Goal: Task Accomplishment & Management: Use online tool/utility

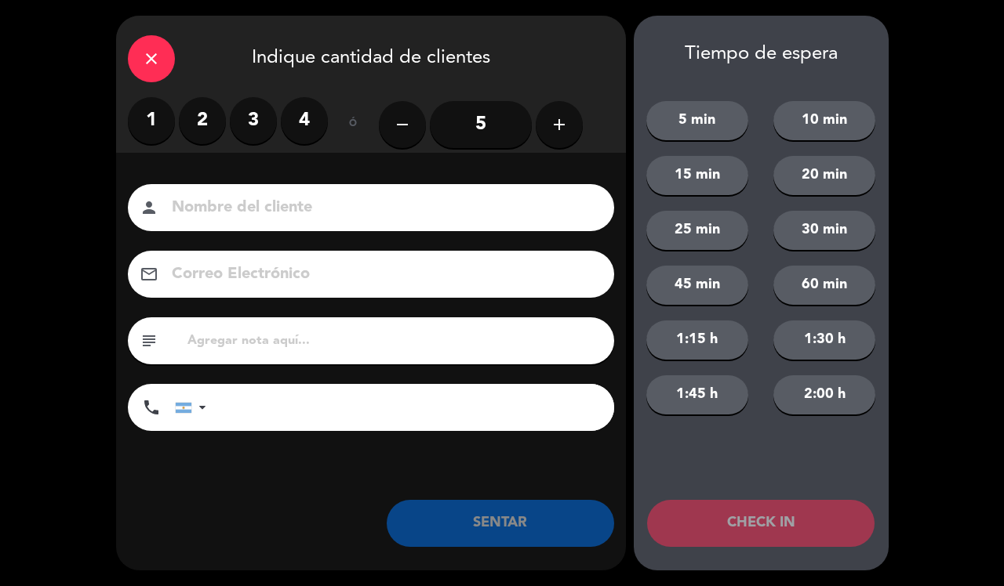
click at [218, 115] on label "2" at bounding box center [202, 120] width 47 height 47
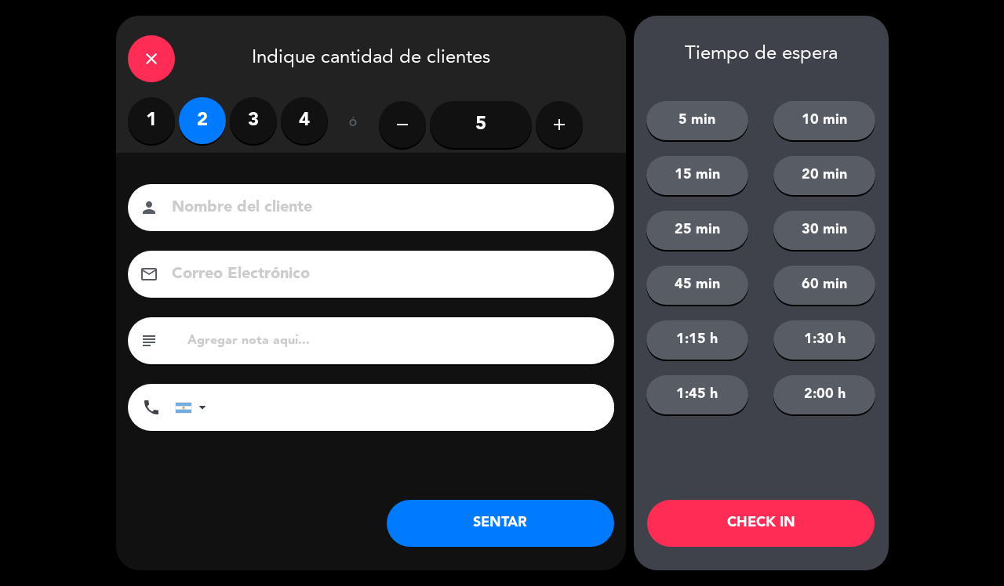
click at [329, 209] on input at bounding box center [381, 207] width 423 height 27
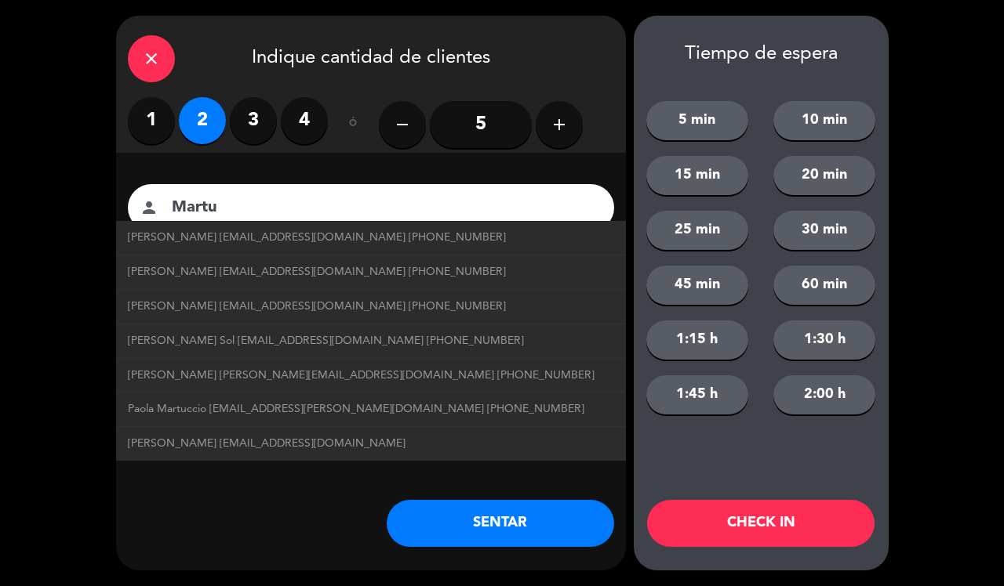
type input "Martu"
click at [710, 166] on button "15 min" at bounding box center [697, 175] width 102 height 39
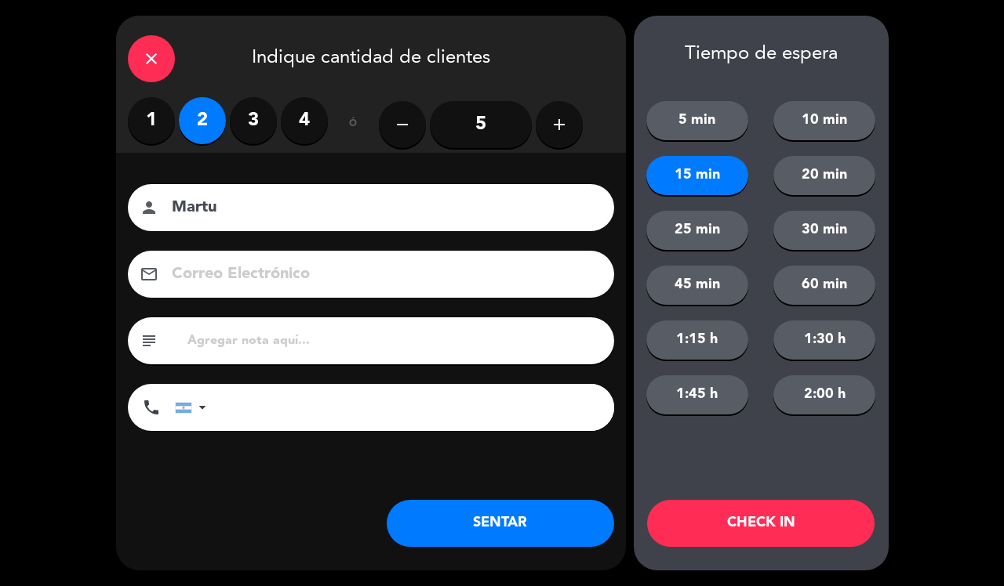
click at [839, 110] on button "10 min" at bounding box center [824, 120] width 102 height 39
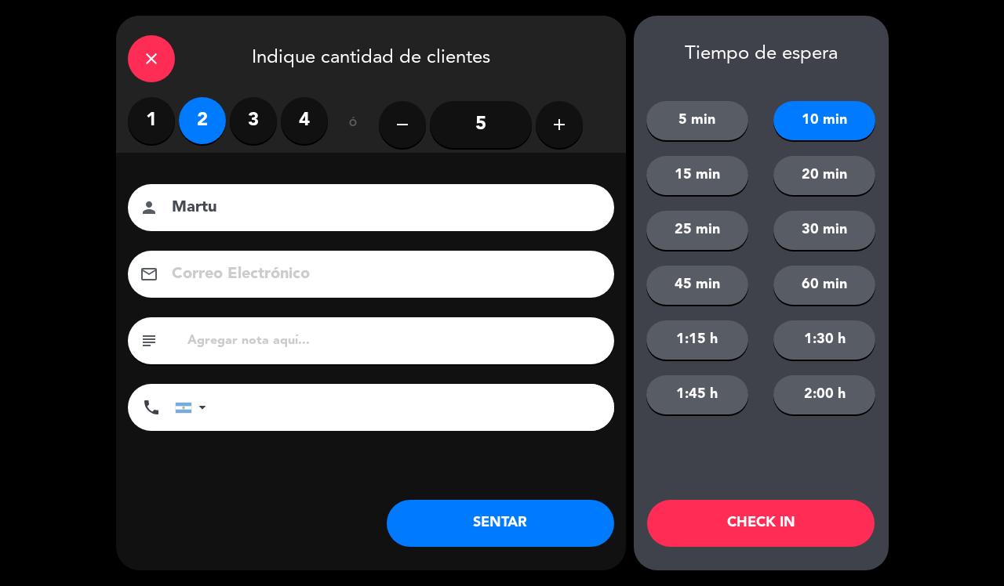
click at [782, 520] on button "CHECK IN" at bounding box center [760, 523] width 227 height 47
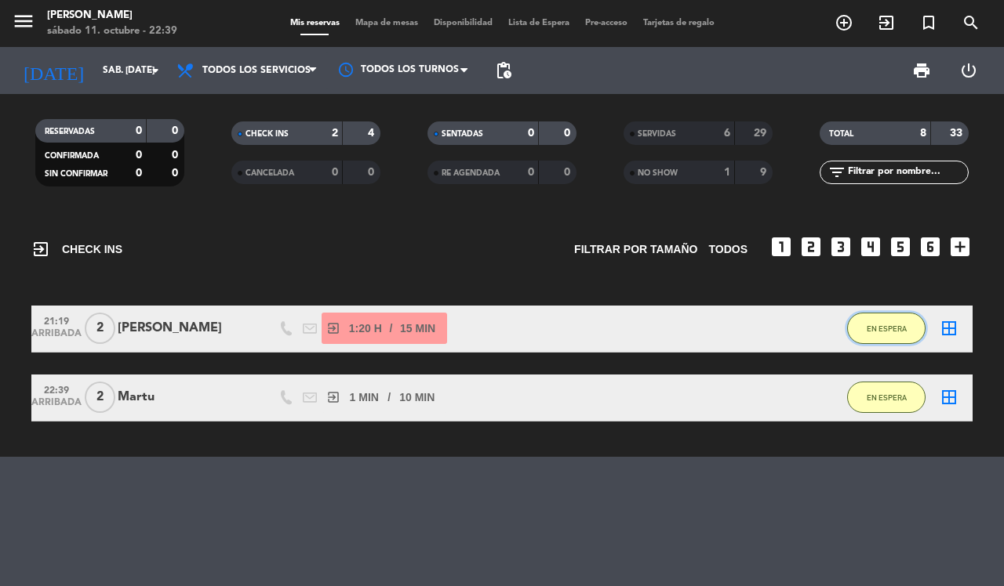
click at [892, 332] on span "EN ESPERA" at bounding box center [886, 329] width 40 height 9
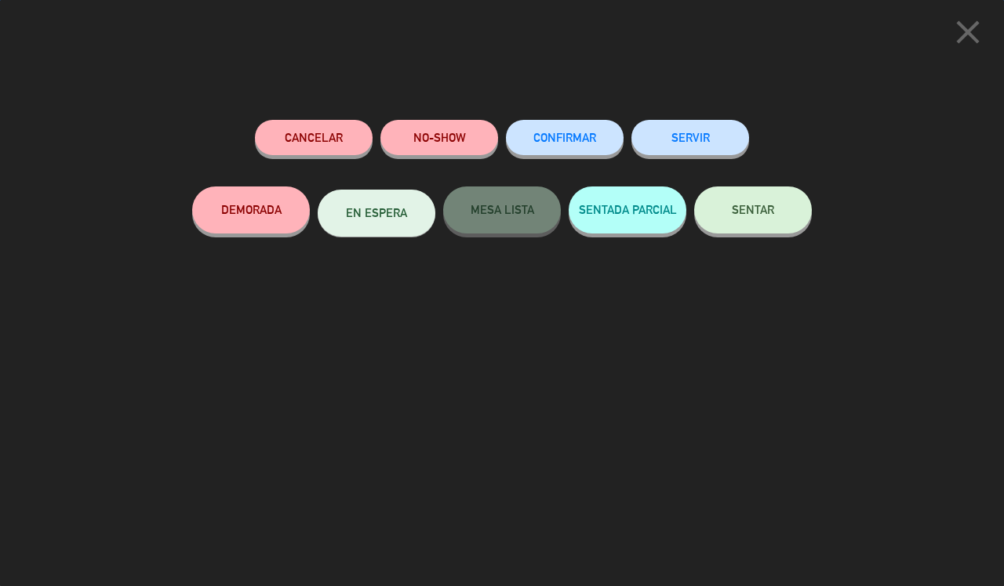
click at [704, 142] on button "SERVIR" at bounding box center [690, 137] width 118 height 35
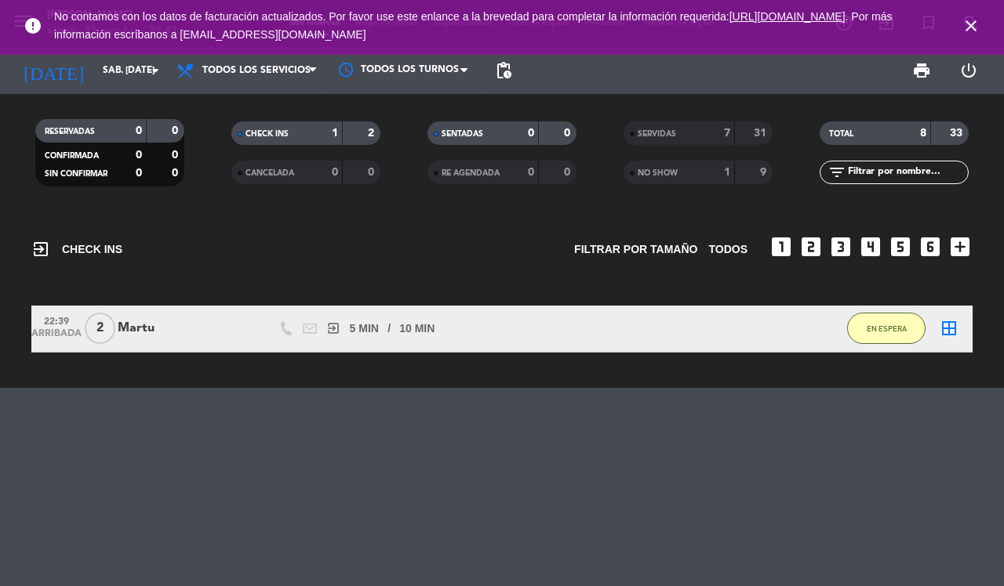
click at [970, 28] on icon "close" at bounding box center [970, 25] width 19 height 19
click at [895, 325] on span "EN ESPERA" at bounding box center [886, 329] width 40 height 9
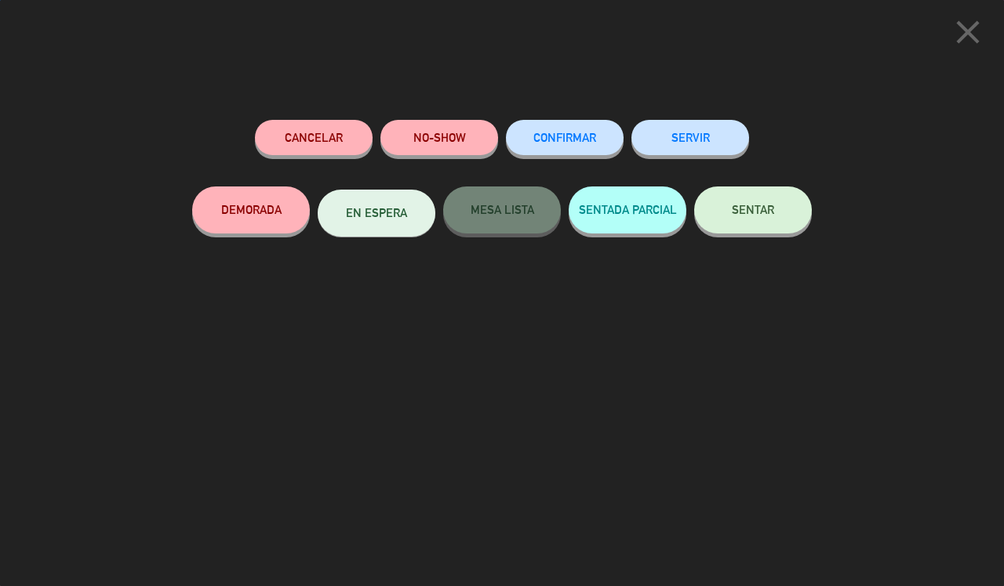
click at [686, 137] on button "SERVIR" at bounding box center [690, 137] width 118 height 35
